Goal: Information Seeking & Learning: Learn about a topic

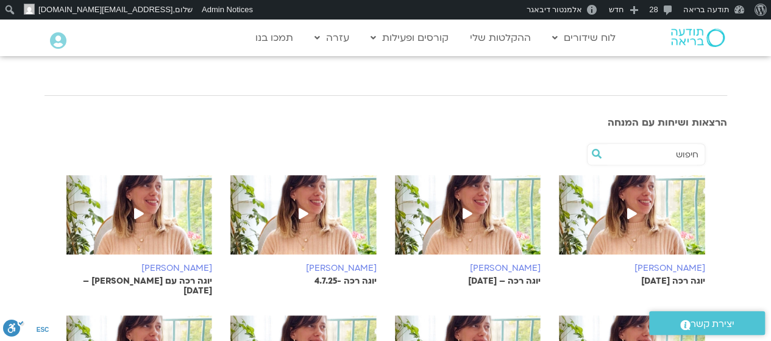
scroll to position [158, 0]
click at [640, 225] on span at bounding box center [632, 215] width 22 height 22
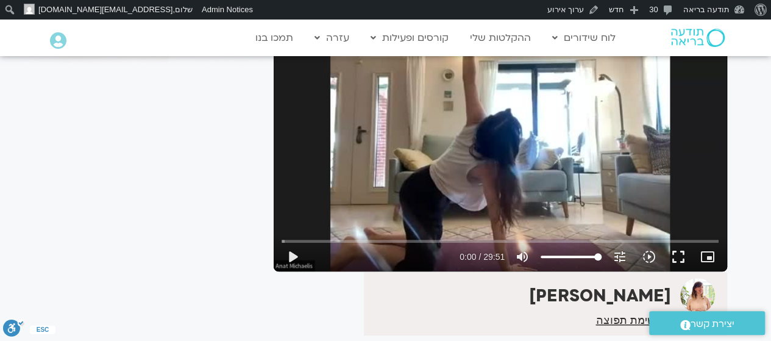
scroll to position [133, 0]
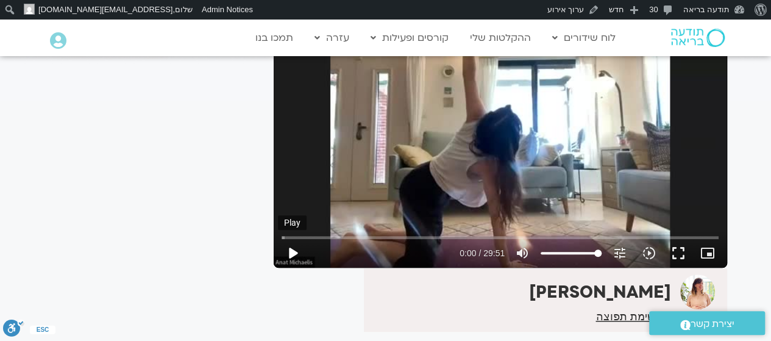
click at [293, 251] on button "play_arrow" at bounding box center [292, 252] width 29 height 29
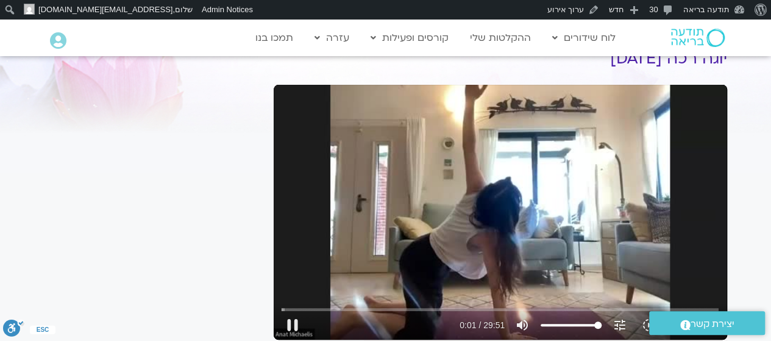
scroll to position [68, 0]
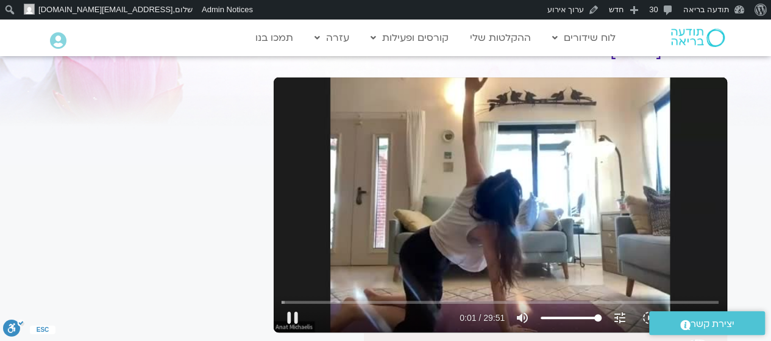
type input "2.014713"
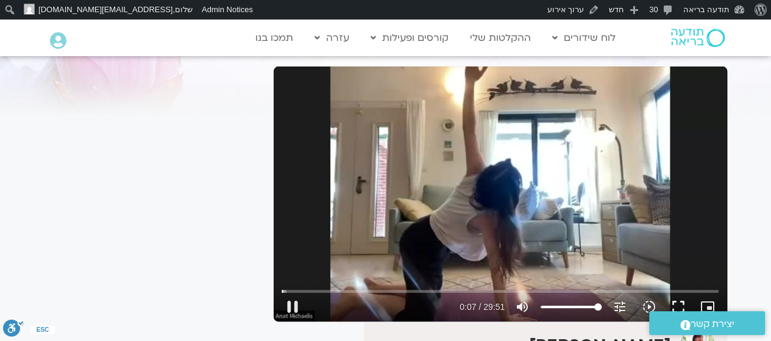
scroll to position [79, 0]
click at [677, 303] on button "fullscreen" at bounding box center [678, 306] width 29 height 29
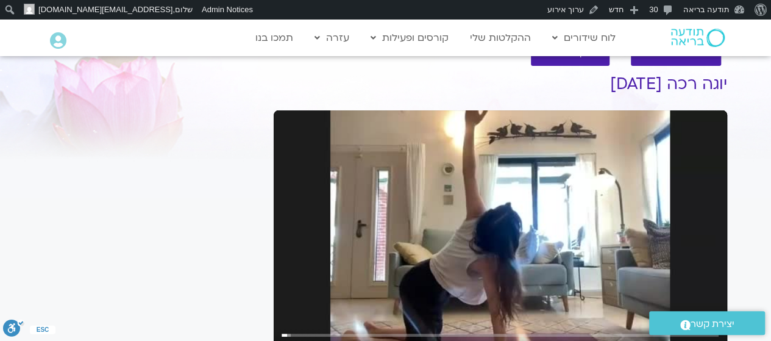
scroll to position [0, 0]
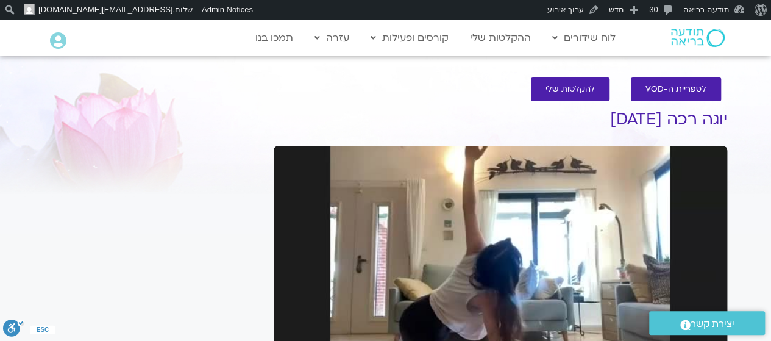
type input "23.4805"
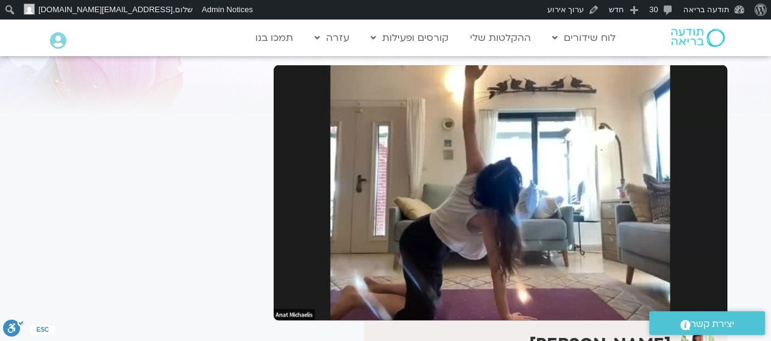
scroll to position [79, 0]
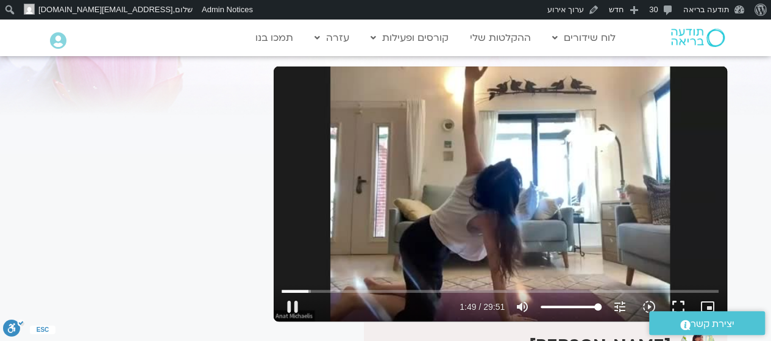
type input "109.28321"
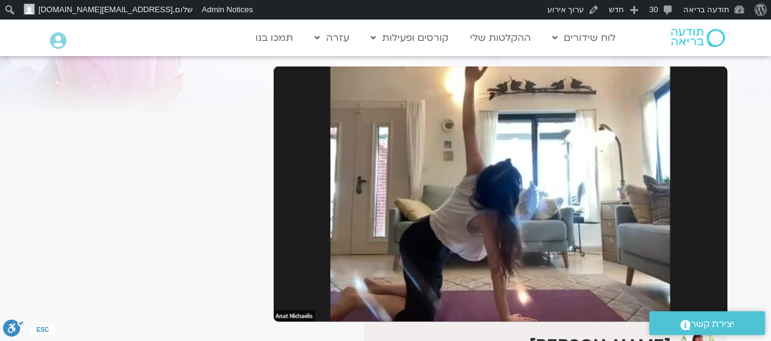
drag, startPoint x: 738, startPoint y: 0, endPoint x: 739, endPoint y: 157, distance: 156.7
click at [739, 157] on section "לספריית ה-VOD להקלטות שלי יוגה רכה 18.7.25 ענת מיכאליס הצטרפות לרשימת תפוצה לינ…" at bounding box center [385, 232] width 771 height 492
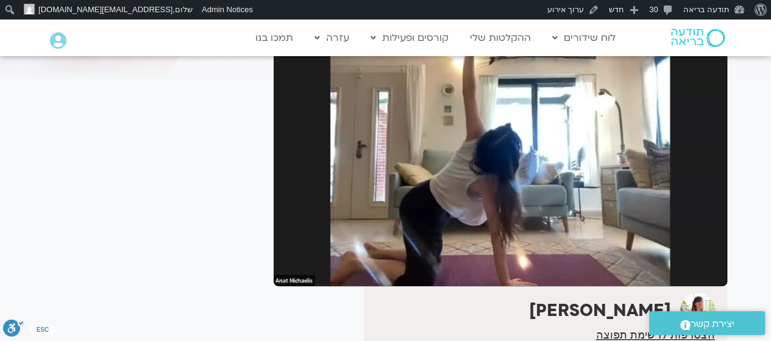
scroll to position [114, 0]
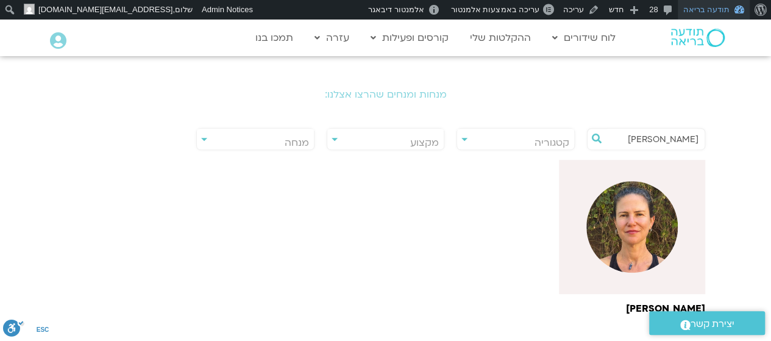
scroll to position [235, 0]
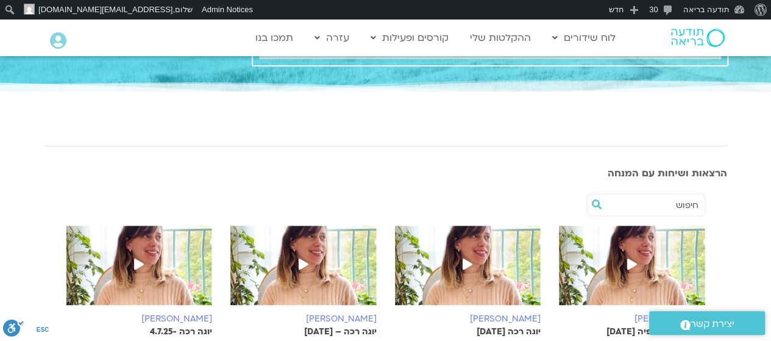
scroll to position [106, 0]
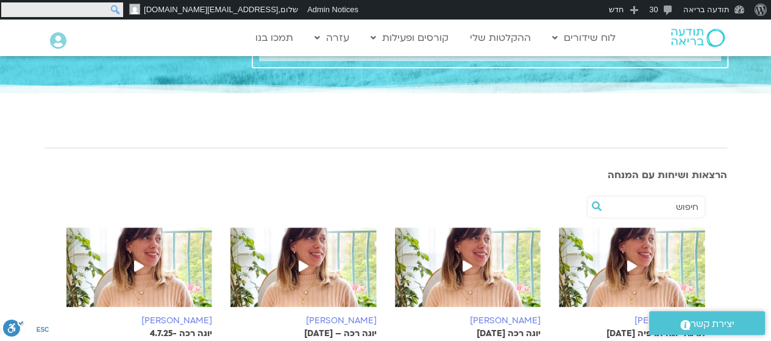
click at [7, 7] on input "חיפוש" at bounding box center [62, 9] width 122 height 15
type input "הילה אפללו"
click input "חיפוש" at bounding box center [0, 0] width 0 height 0
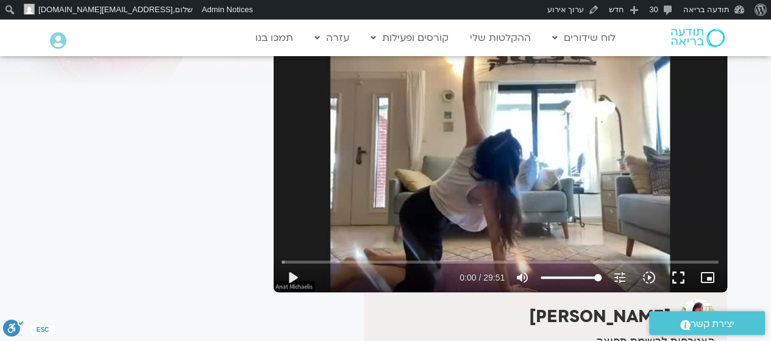
scroll to position [109, 0]
click at [521, 277] on icon "volume_up" at bounding box center [522, 277] width 15 height 15
type input "0"
click at [291, 276] on button "play_arrow" at bounding box center [292, 277] width 29 height 29
type input "0.570682"
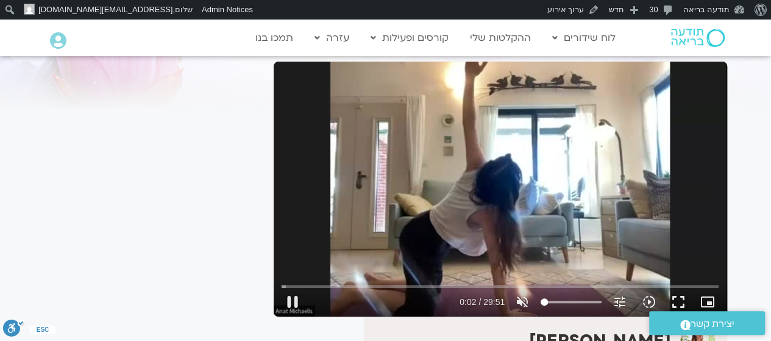
scroll to position [83, 0]
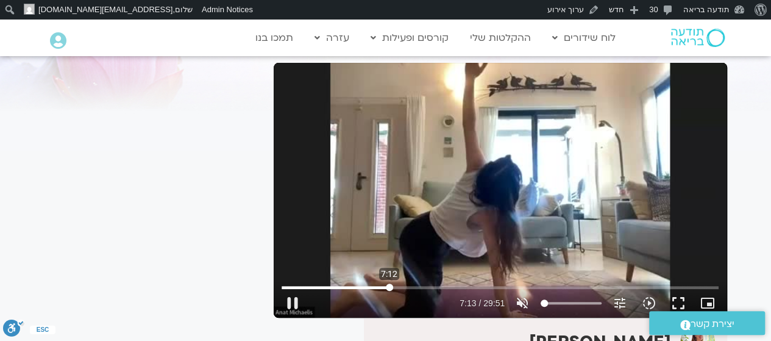
click at [389, 289] on input "Seek" at bounding box center [500, 286] width 437 height 7
click at [424, 287] on input "Seek" at bounding box center [500, 286] width 437 height 7
click at [444, 287] on input "Seek" at bounding box center [500, 286] width 437 height 7
click at [525, 297] on icon "volume_off" at bounding box center [522, 303] width 15 height 15
type input "667.515386"
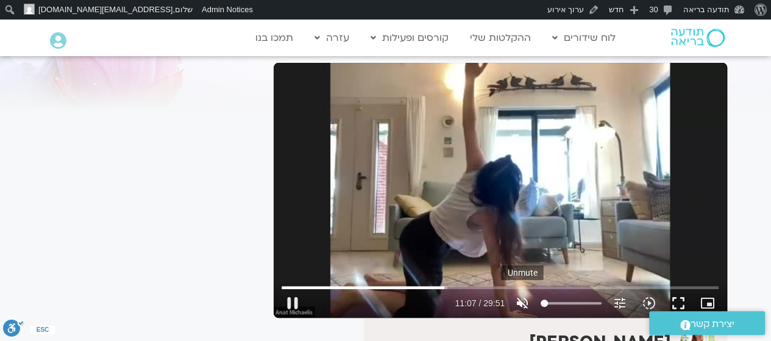
type input "100"
type input "673.256229"
click at [442, 284] on input "Seek" at bounding box center [500, 286] width 437 height 7
click at [485, 283] on input "Seek" at bounding box center [500, 286] width 437 height 7
click at [506, 284] on input "Seek" at bounding box center [500, 286] width 437 height 7
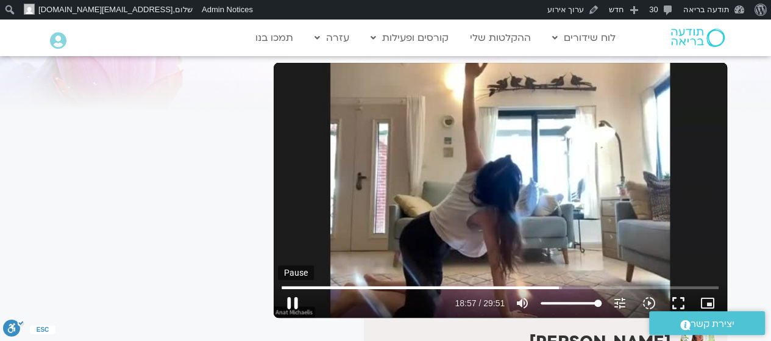
click at [295, 305] on button "pause" at bounding box center [292, 302] width 29 height 29
type input "1137.220973"
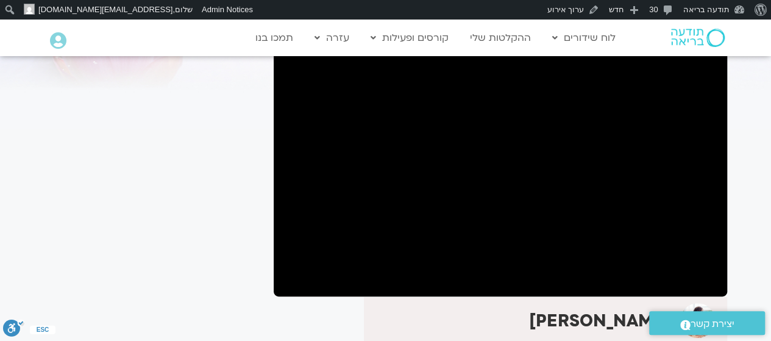
scroll to position [105, 0]
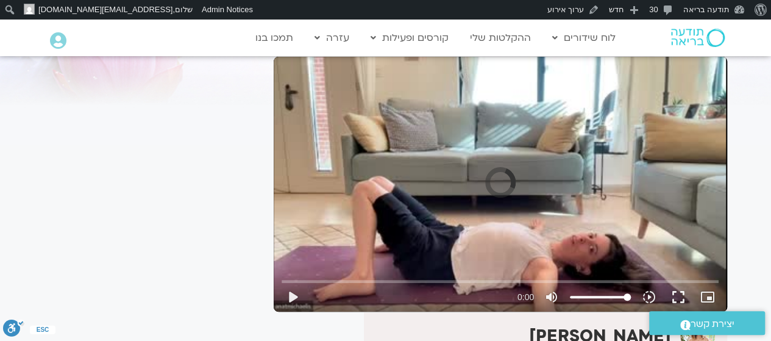
scroll to position [88, 0]
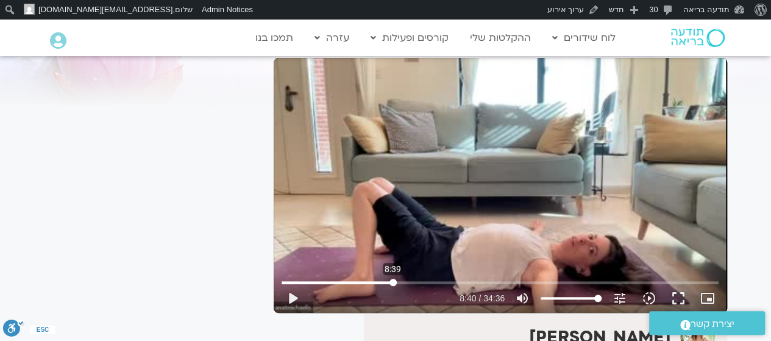
click at [393, 280] on input "Seek" at bounding box center [500, 282] width 437 height 7
type input "520.558016"
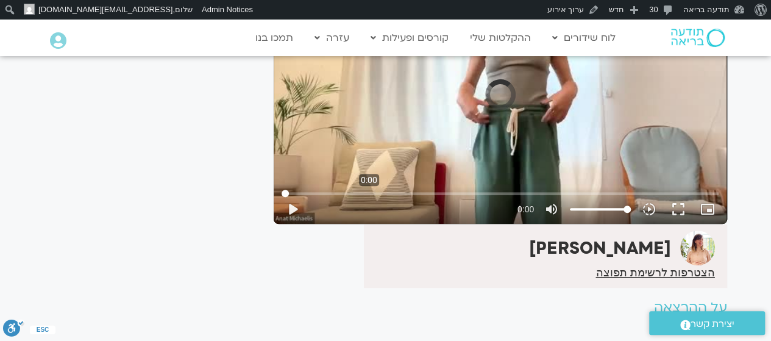
click at [369, 195] on input "Seek" at bounding box center [500, 193] width 437 height 7
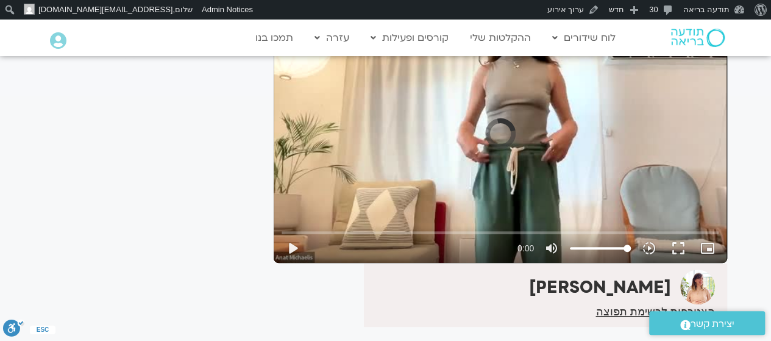
scroll to position [117, 0]
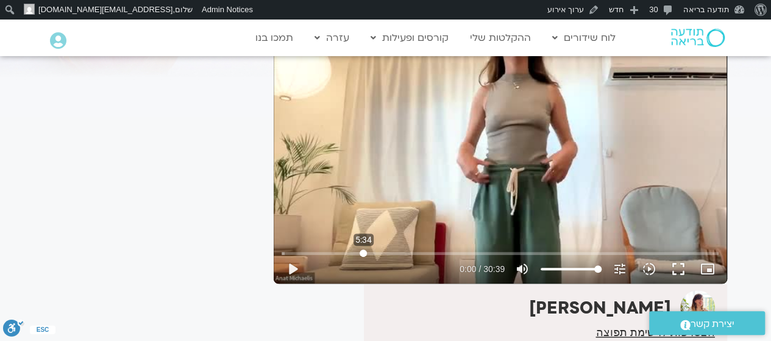
click at [363, 251] on input "Seek" at bounding box center [500, 252] width 437 height 7
type input "334.009912"
click at [523, 271] on icon "volume_up" at bounding box center [522, 269] width 15 height 15
type input "0"
click at [295, 269] on button "play_arrow" at bounding box center [292, 268] width 29 height 29
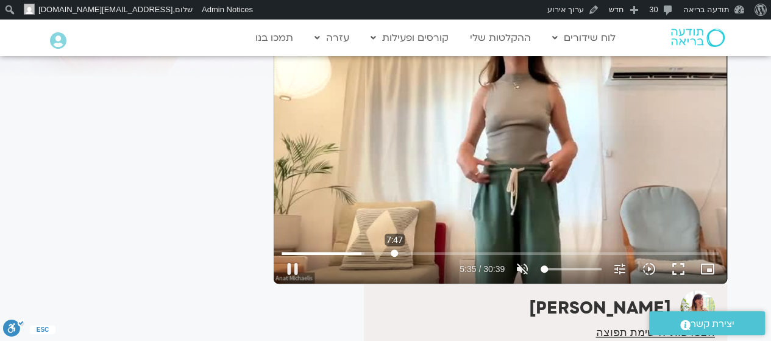
click at [394, 254] on input "Seek" at bounding box center [500, 252] width 437 height 7
click at [425, 251] on input "Seek" at bounding box center [500, 252] width 437 height 7
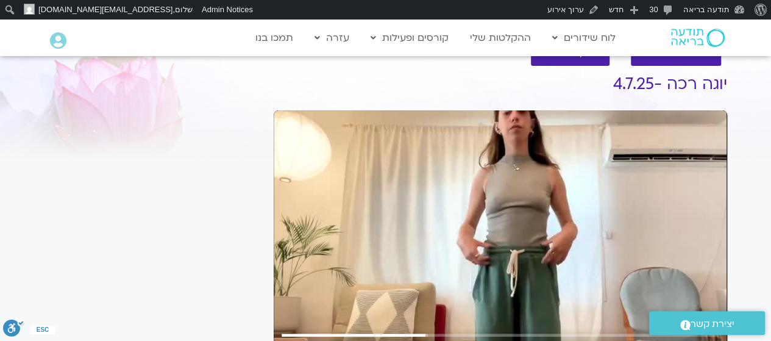
scroll to position [96, 0]
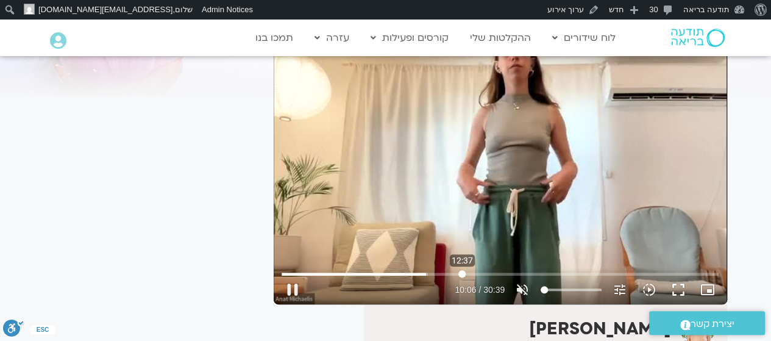
click at [462, 270] on input "Seek" at bounding box center [500, 273] width 437 height 7
click at [674, 288] on button "fullscreen" at bounding box center [678, 289] width 29 height 29
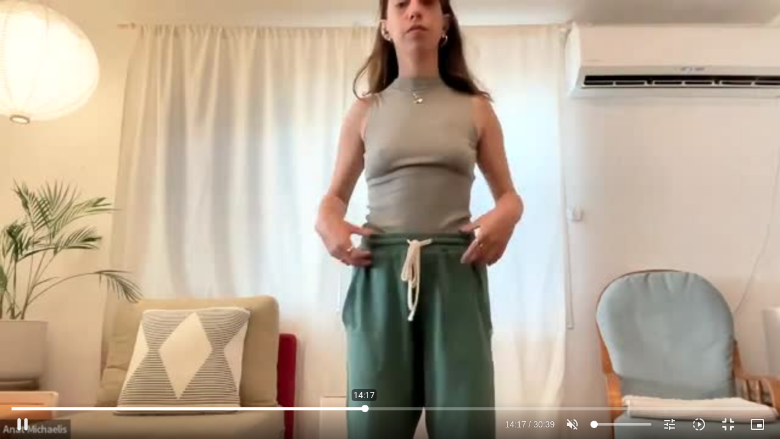
click at [365, 340] on input "Seek" at bounding box center [390, 408] width 757 height 7
click at [410, 340] on input "Seek" at bounding box center [390, 408] width 757 height 7
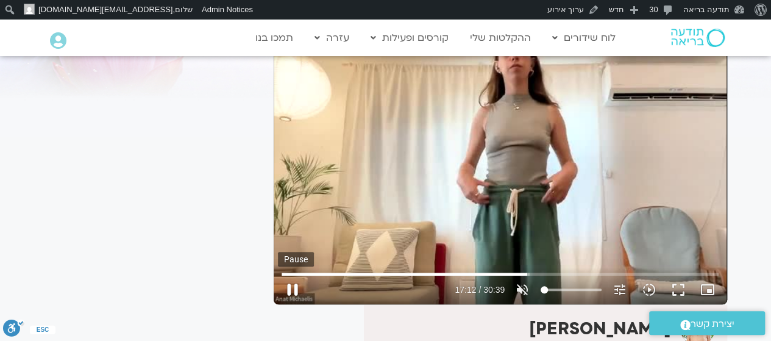
click at [293, 291] on button "pause" at bounding box center [292, 289] width 29 height 29
type input "1032.651525"
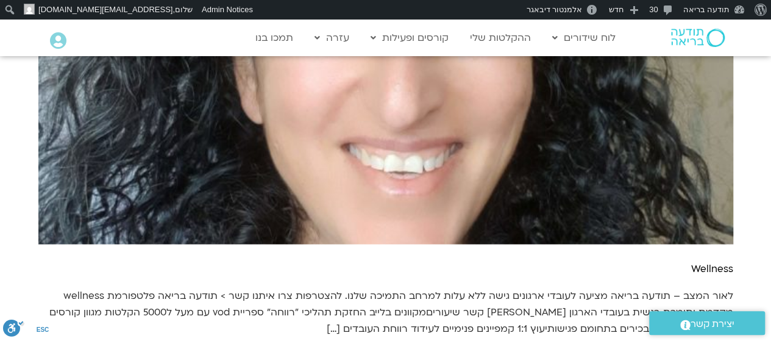
scroll to position [999, 0]
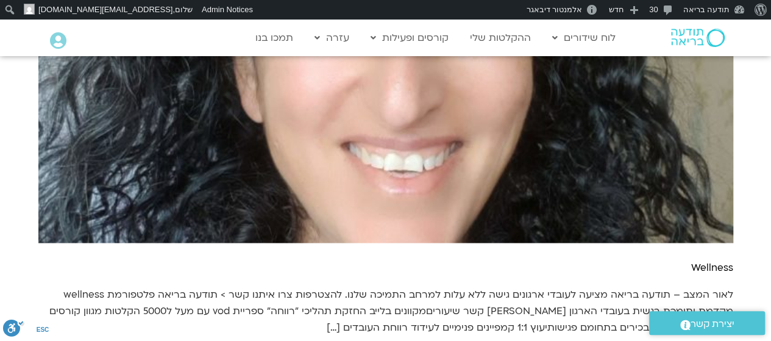
click at [646, 195] on img at bounding box center [385, 90] width 695 height 305
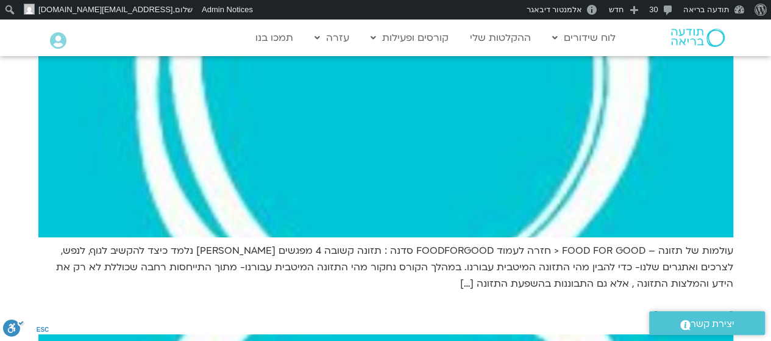
scroll to position [0, 0]
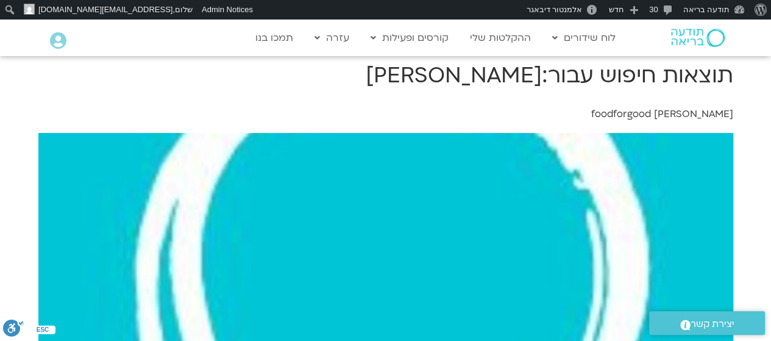
click at [694, 110] on link "[PERSON_NAME] foodforgood" at bounding box center [662, 113] width 142 height 13
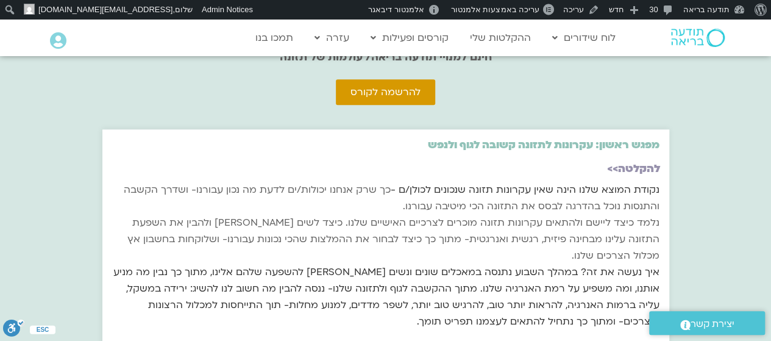
scroll to position [688, 0]
click at [485, 37] on link "ההקלטות שלי" at bounding box center [500, 37] width 73 height 23
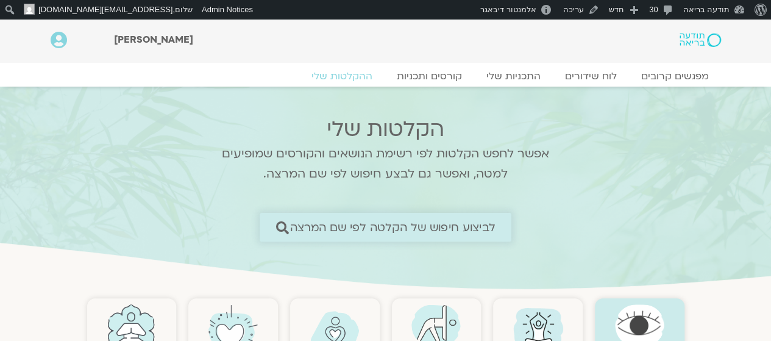
click at [346, 224] on span "לביצוע חיפוש של הקלטה לפי שם המרצה" at bounding box center [392, 227] width 205 height 13
click at [418, 236] on link "לביצוע חיפוש של הקלטה לפי שם המרצה" at bounding box center [386, 227] width 252 height 29
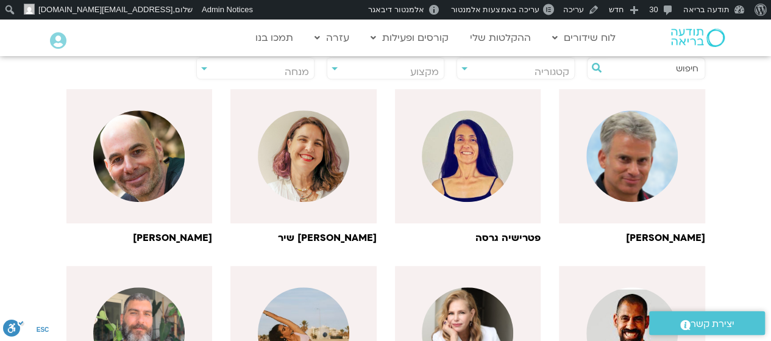
scroll to position [198, 0]
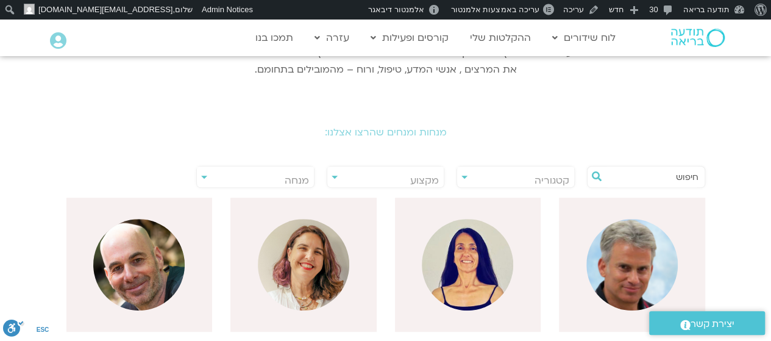
click at [655, 174] on input "text" at bounding box center [652, 176] width 93 height 21
type input "הילה"
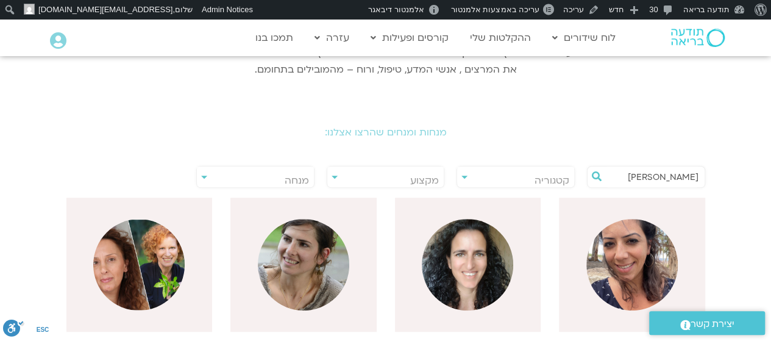
click at [485, 269] on img at bounding box center [467, 264] width 91 height 91
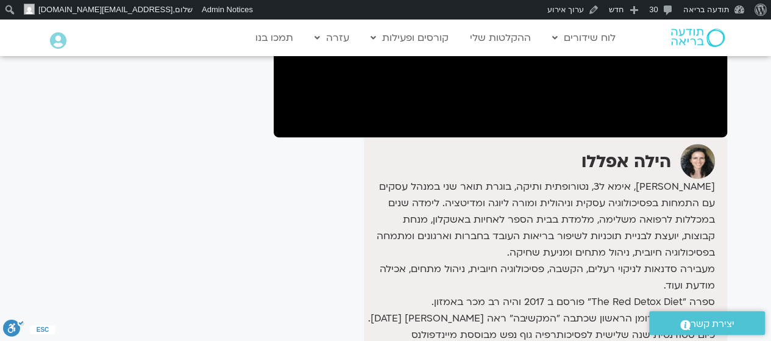
scroll to position [228, 0]
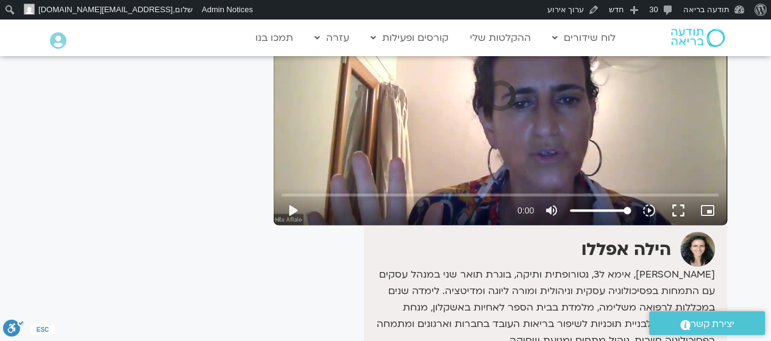
scroll to position [177, 0]
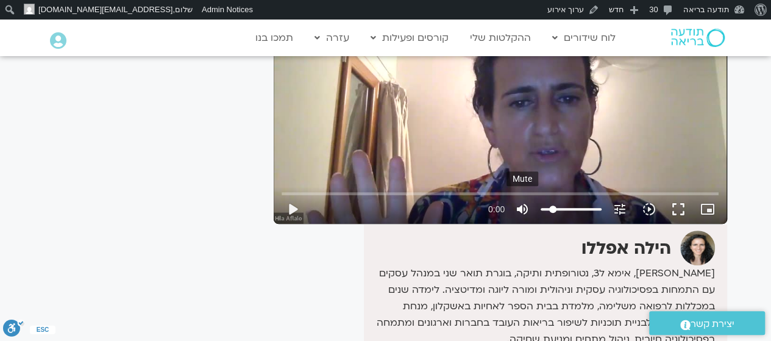
click at [553, 207] on input "Volume" at bounding box center [571, 208] width 61 height 7
click at [521, 210] on icon "volume_up" at bounding box center [522, 209] width 15 height 15
type input "0"
click at [291, 210] on button "play_arrow" at bounding box center [292, 208] width 29 height 29
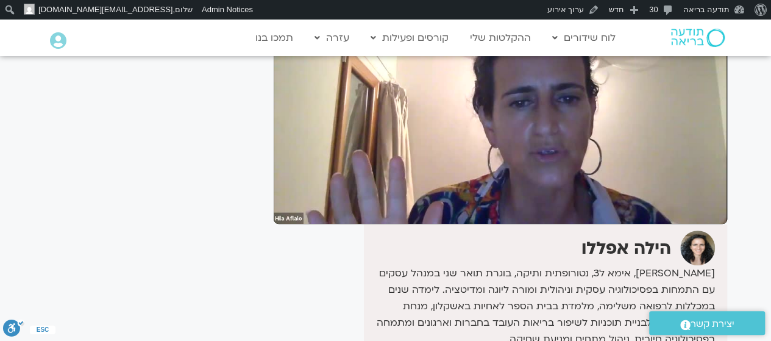
type input "3.600547"
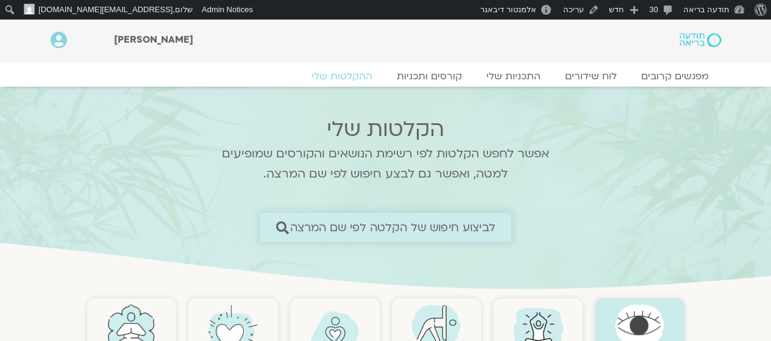
click at [412, 224] on span "לביצוע חיפוש של הקלטה לפי שם המרצה" at bounding box center [392, 227] width 205 height 13
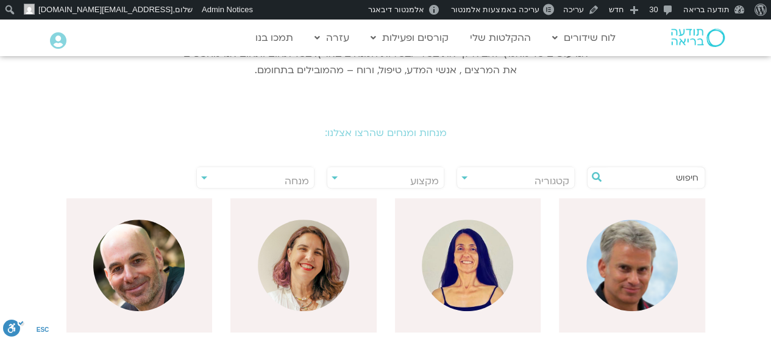
scroll to position [201, 0]
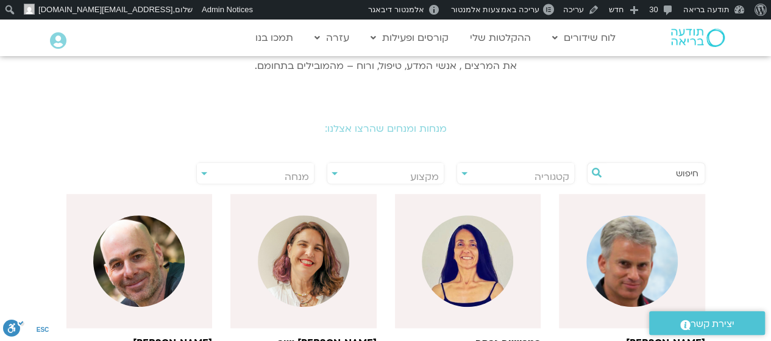
click at [636, 172] on input "text" at bounding box center [652, 173] width 93 height 21
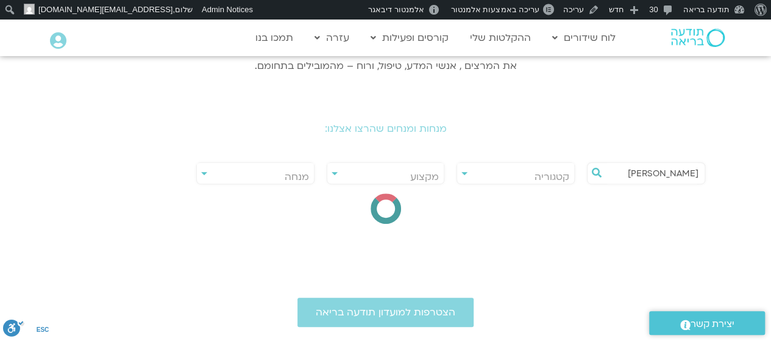
type input "[PERSON_NAME]"
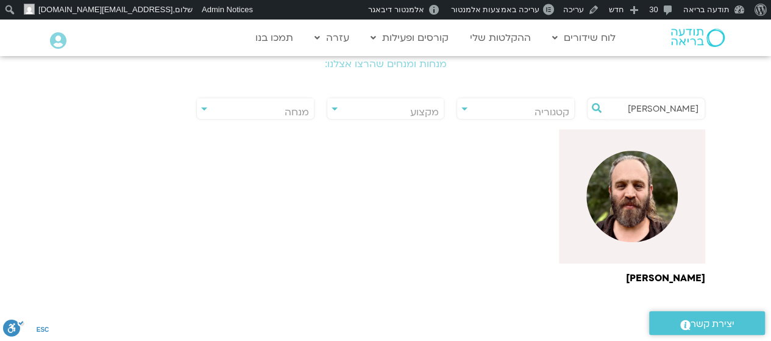
scroll to position [274, 0]
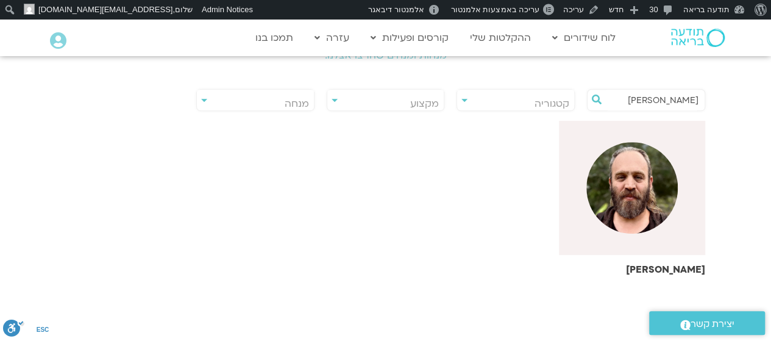
click at [610, 226] on img at bounding box center [631, 187] width 91 height 91
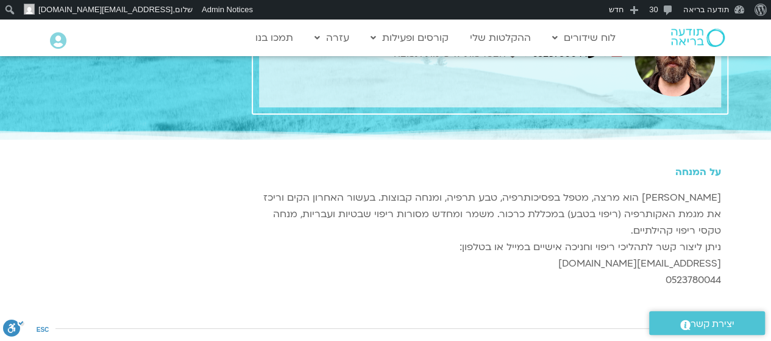
scroll to position [92, 0]
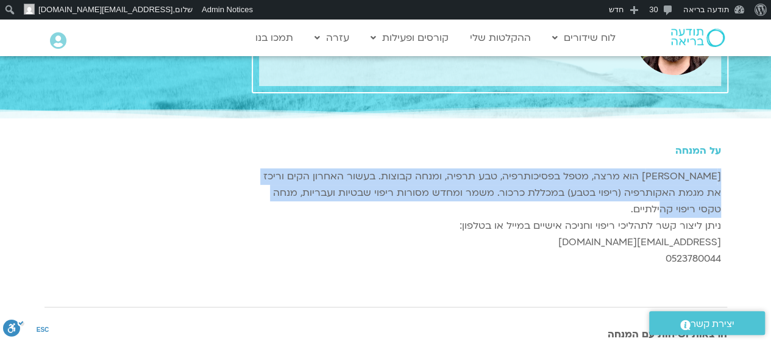
drag, startPoint x: 639, startPoint y: 205, endPoint x: 729, endPoint y: 176, distance: 94.8
click at [729, 176] on div "על המנחה טל פנר הוא מרצה, מטפל בפסיכותרפיה, טבע תרפיה, ומנחה קבוצות. בעשור האחר…" at bounding box center [490, 206] width 486 height 171
copy p "[PERSON_NAME] הוא מרצה, מטפל בפסיכותרפיה, טבע תרפיה, ומנחה קבוצות. בעשור האחרון…"
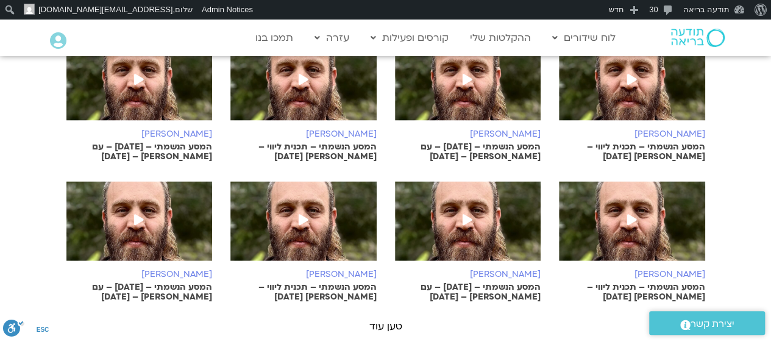
scroll to position [738, 0]
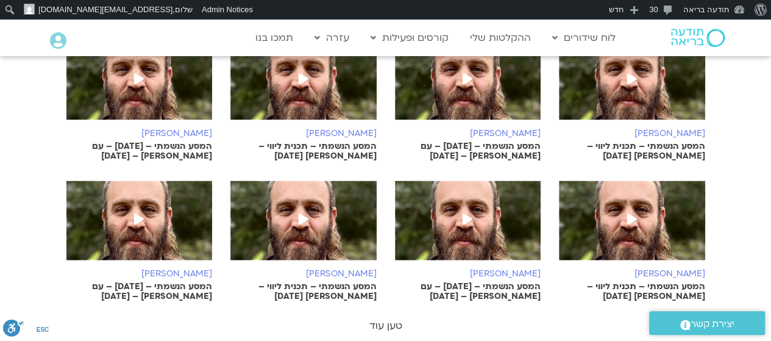
click at [396, 319] on link "טען עוד" at bounding box center [385, 325] width 33 height 13
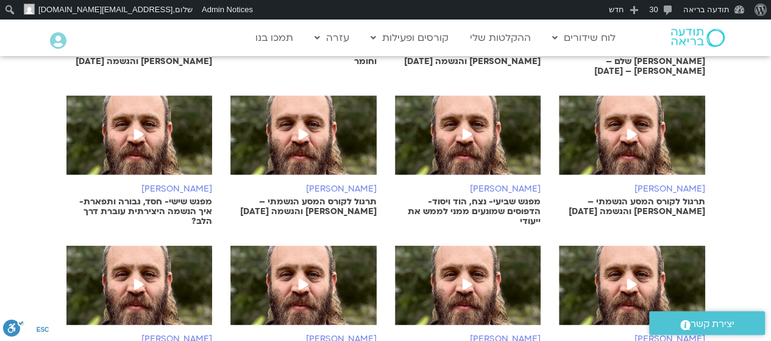
scroll to position [1361, 0]
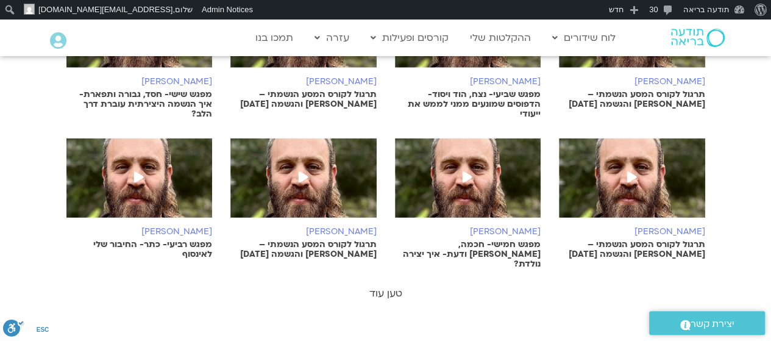
click at [383, 287] on link "טען עוד" at bounding box center [385, 293] width 33 height 13
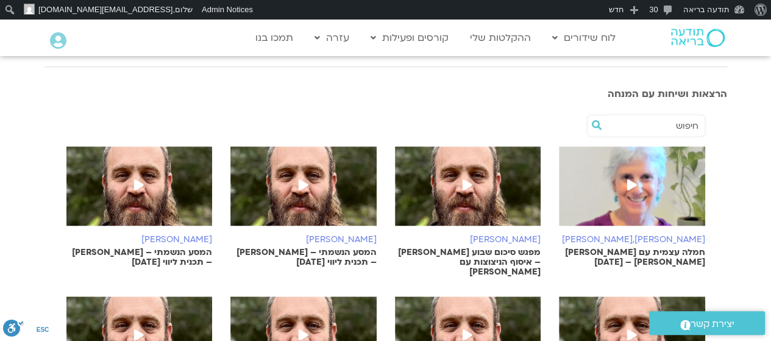
scroll to position [333, 0]
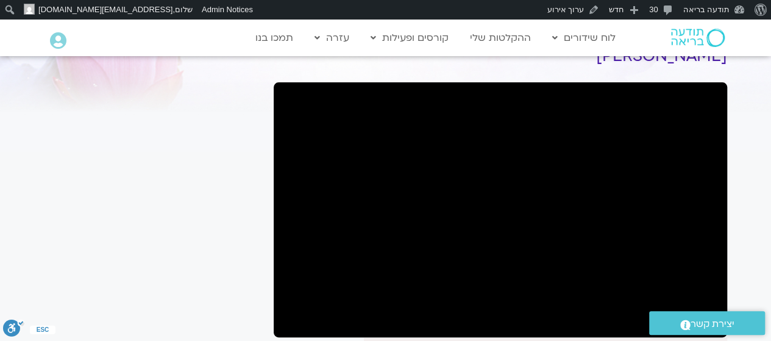
scroll to position [81, 0]
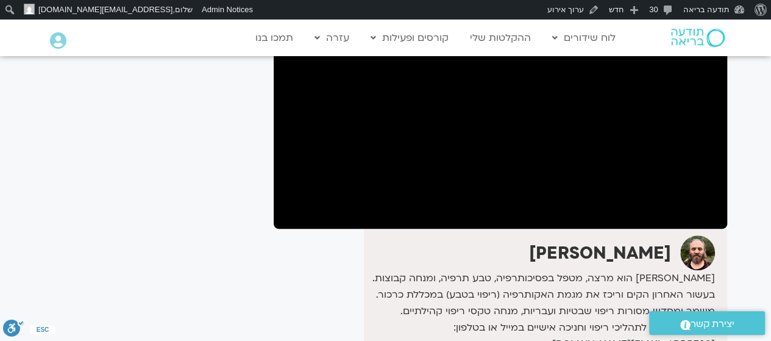
scroll to position [190, 0]
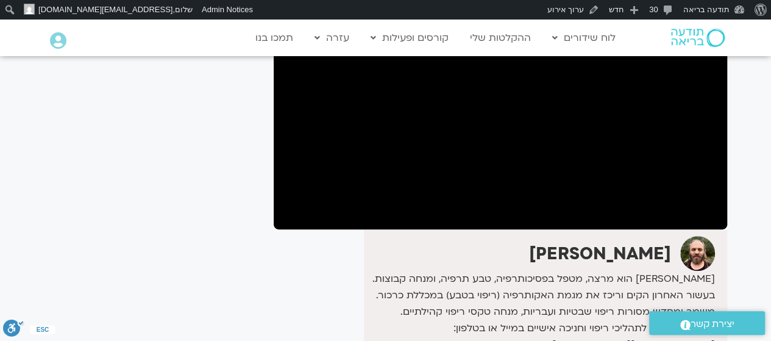
click at [736, 269] on section "לספריית ה-VOD להקלטות שלי מפגש פתיחה: איך לבסס אמון בתקופה של קושי ? – טל פנר ט…" at bounding box center [385, 180] width 771 height 609
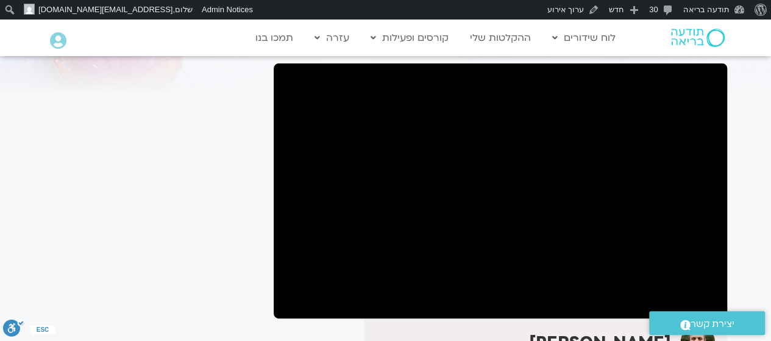
scroll to position [98, 0]
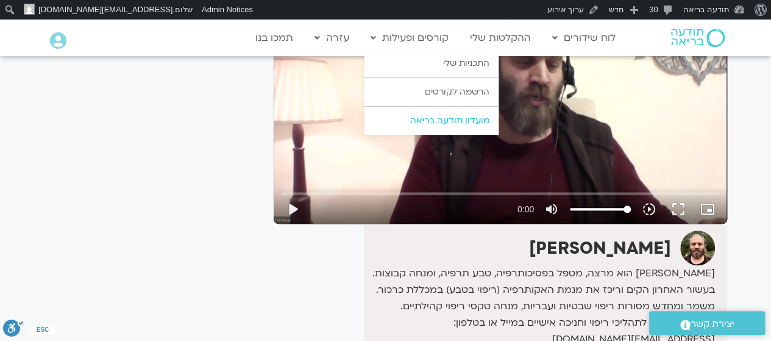
scroll to position [105, 0]
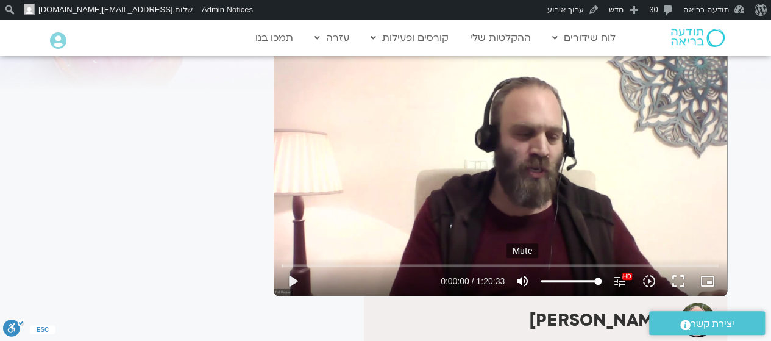
click at [522, 280] on icon "volume_up" at bounding box center [522, 281] width 15 height 15
type input "0"
click at [287, 280] on button "play_arrow" at bounding box center [292, 280] width 29 height 29
click at [343, 266] on input "Seek" at bounding box center [500, 265] width 437 height 7
click at [361, 265] on input "Seek" at bounding box center [500, 265] width 437 height 7
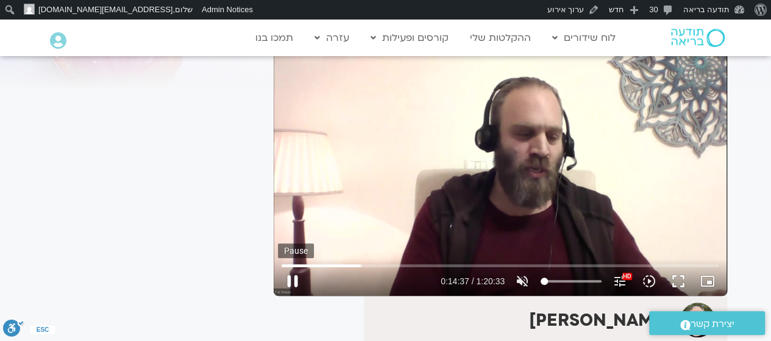
click at [293, 277] on button "pause" at bounding box center [292, 280] width 29 height 29
type input "877.887214"
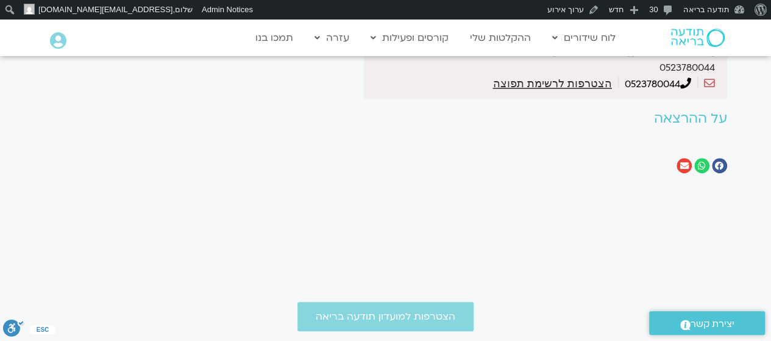
scroll to position [0, 0]
